Goal: Navigation & Orientation: Find specific page/section

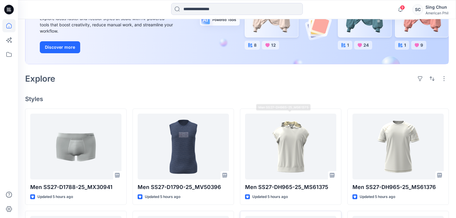
scroll to position [88, 0]
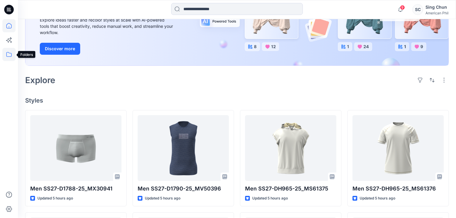
click at [8, 56] on icon at bounding box center [8, 54] width 13 height 13
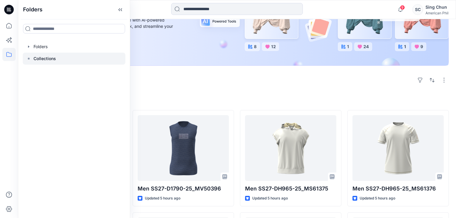
click at [53, 62] on p "Collections" at bounding box center [44, 58] width 22 height 7
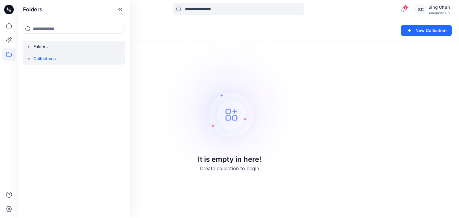
click at [50, 47] on div at bounding box center [74, 47] width 103 height 12
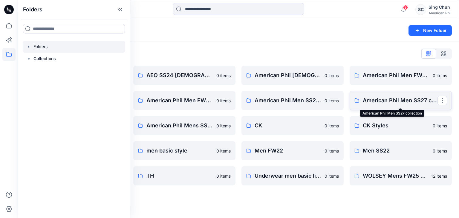
click at [409, 103] on p "American Phil Men SS27 collection" at bounding box center [400, 100] width 75 height 8
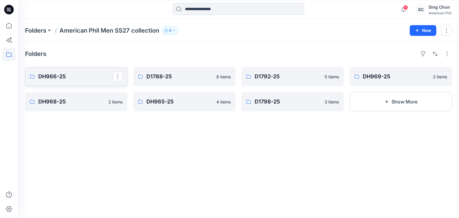
click at [75, 81] on p "DH966-25" at bounding box center [75, 76] width 75 height 8
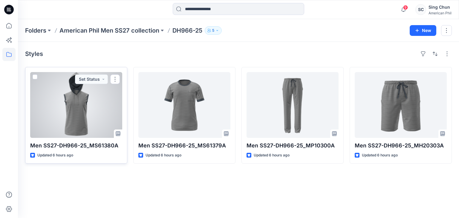
click at [91, 105] on div at bounding box center [76, 105] width 92 height 66
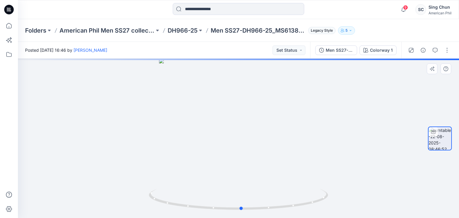
drag, startPoint x: 270, startPoint y: 148, endPoint x: 273, endPoint y: 132, distance: 16.4
click at [273, 132] on div at bounding box center [238, 138] width 441 height 159
drag, startPoint x: 252, startPoint y: 168, endPoint x: 264, endPoint y: 166, distance: 12.7
click at [263, 167] on img at bounding box center [247, 31] width 583 height 371
drag, startPoint x: 244, startPoint y: 200, endPoint x: 287, endPoint y: 158, distance: 59.9
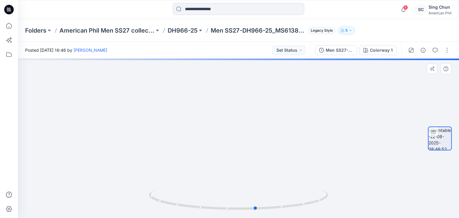
click at [270, 185] on div at bounding box center [238, 138] width 441 height 159
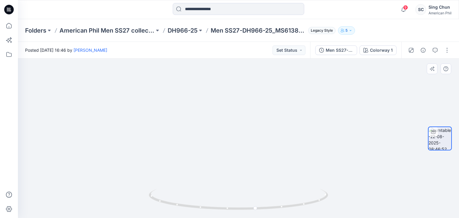
drag, startPoint x: 267, startPoint y: 113, endPoint x: 273, endPoint y: 176, distance: 63.1
click at [273, 176] on img at bounding box center [240, 98] width 445 height 240
drag, startPoint x: 251, startPoint y: 95, endPoint x: 263, endPoint y: 154, distance: 60.6
click at [263, 154] on img at bounding box center [240, 128] width 445 height 180
drag, startPoint x: 279, startPoint y: 201, endPoint x: 268, endPoint y: 193, distance: 14.5
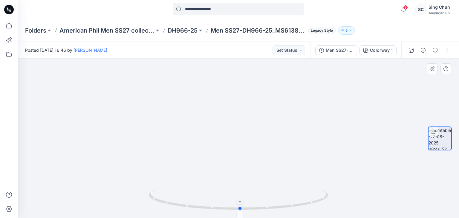
click at [268, 193] on icon at bounding box center [239, 200] width 181 height 22
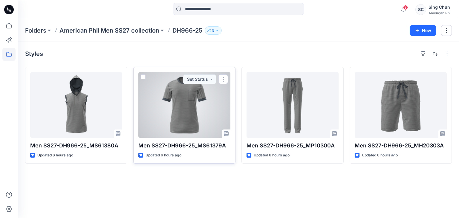
click at [181, 116] on div at bounding box center [184, 105] width 92 height 66
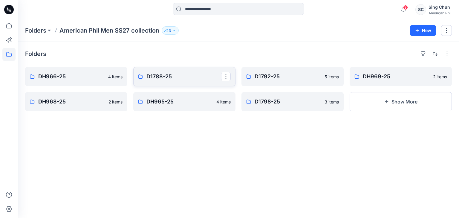
click at [154, 81] on p "D1788-25" at bounding box center [184, 76] width 75 height 8
click at [273, 77] on p "D1792-25" at bounding box center [292, 76] width 75 height 8
click at [290, 80] on p "D1792-25" at bounding box center [292, 76] width 75 height 8
click at [390, 81] on p "DH969-25" at bounding box center [400, 76] width 75 height 8
click at [67, 103] on p "DH968-25" at bounding box center [75, 101] width 75 height 8
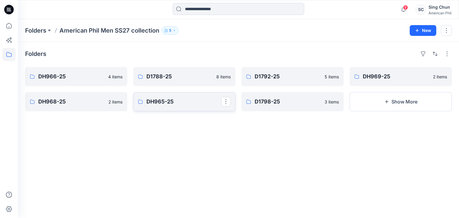
click at [166, 104] on p "DH965-25" at bounding box center [184, 101] width 75 height 8
click at [266, 106] on p "D1798-25" at bounding box center [292, 101] width 75 height 8
